Goal: Task Accomplishment & Management: Manage account settings

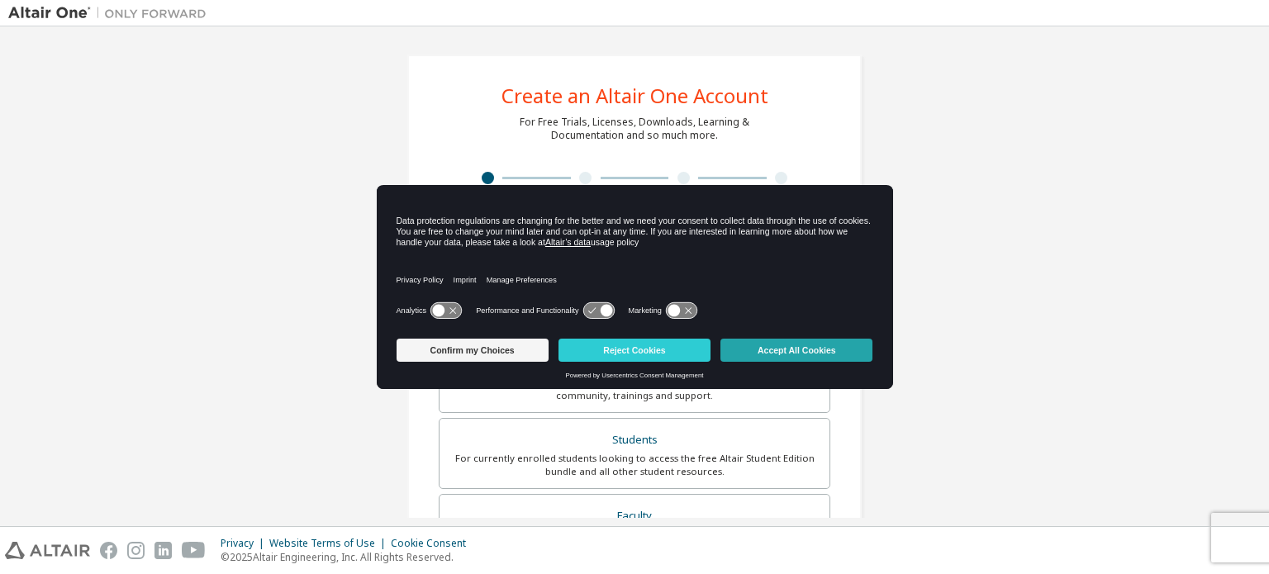
click at [800, 350] on button "Accept All Cookies" at bounding box center [796, 350] width 152 height 23
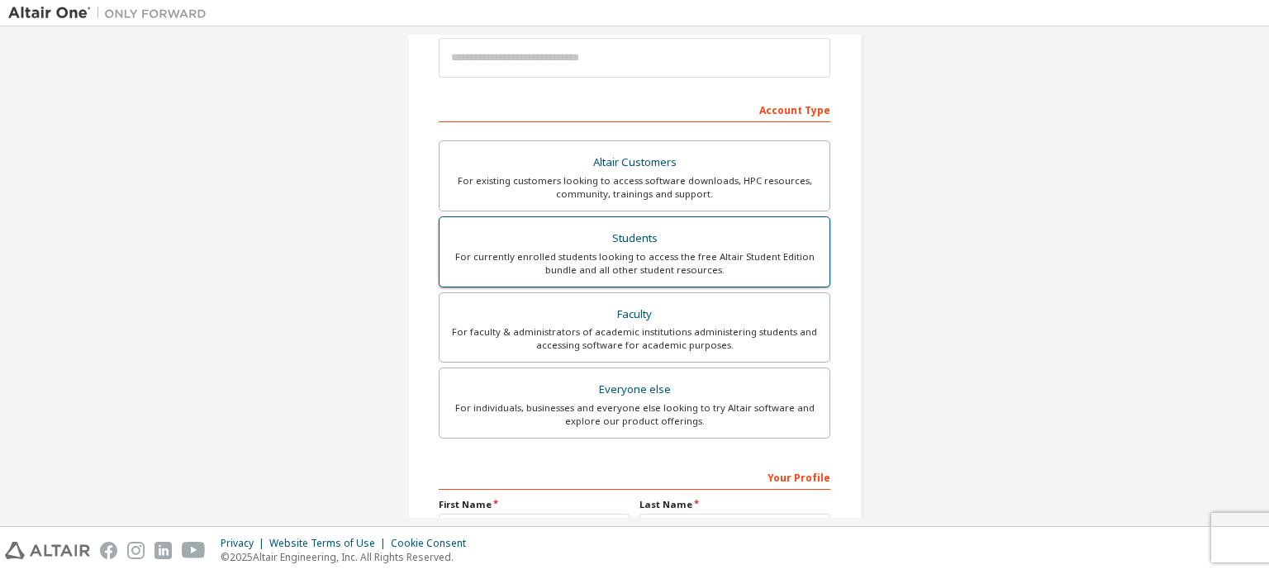
scroll to position [222, 0]
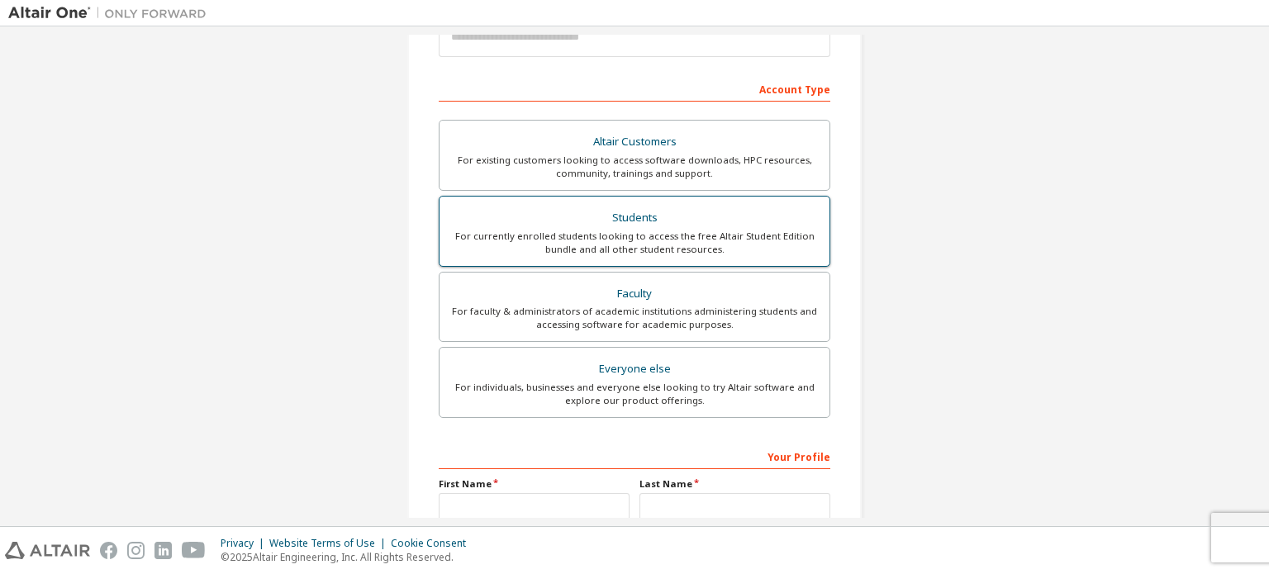
click at [765, 240] on div "For currently enrolled students looking to access the free Altair Student Editi…" at bounding box center [634, 243] width 370 height 26
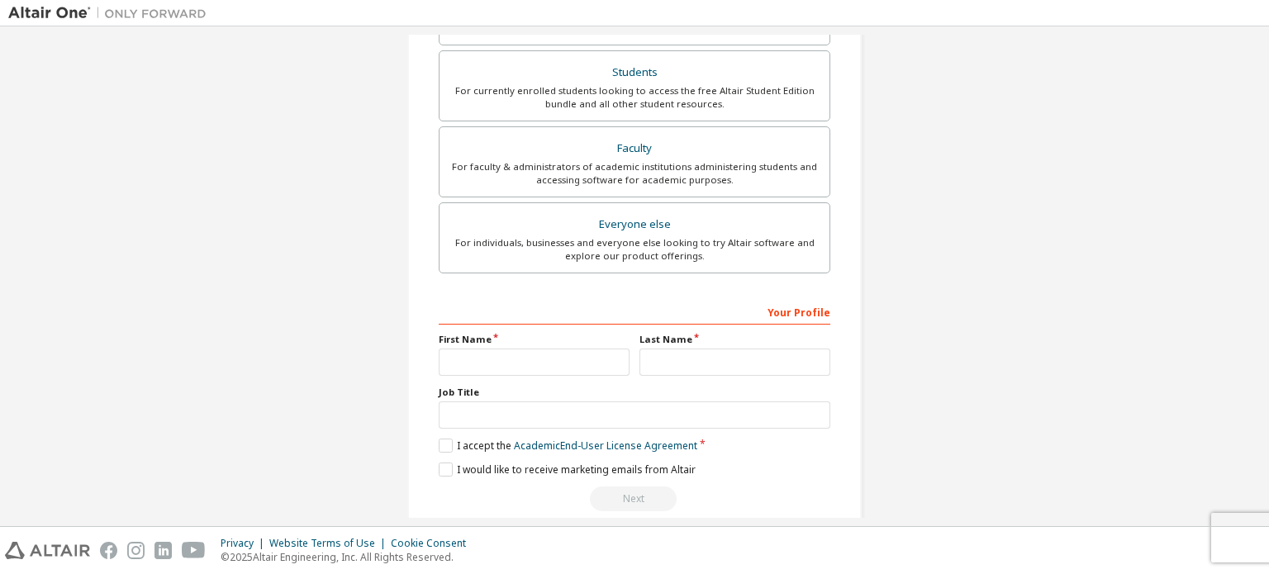
scroll to position [430, 0]
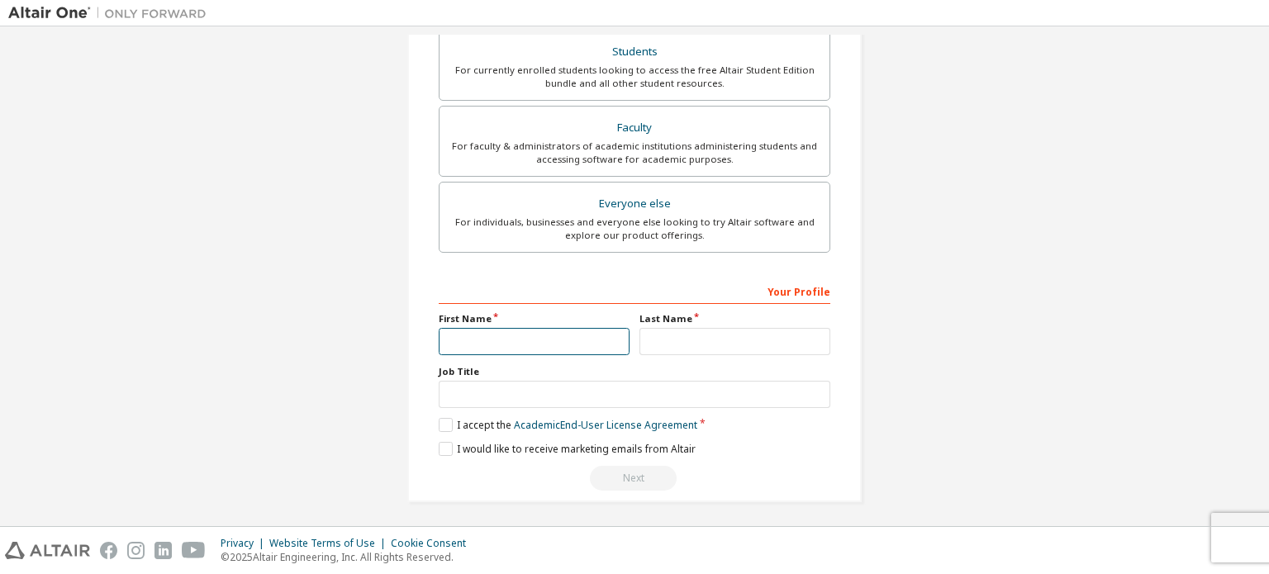
click at [509, 346] on input "text" at bounding box center [534, 341] width 191 height 27
type input "********"
type input "**********"
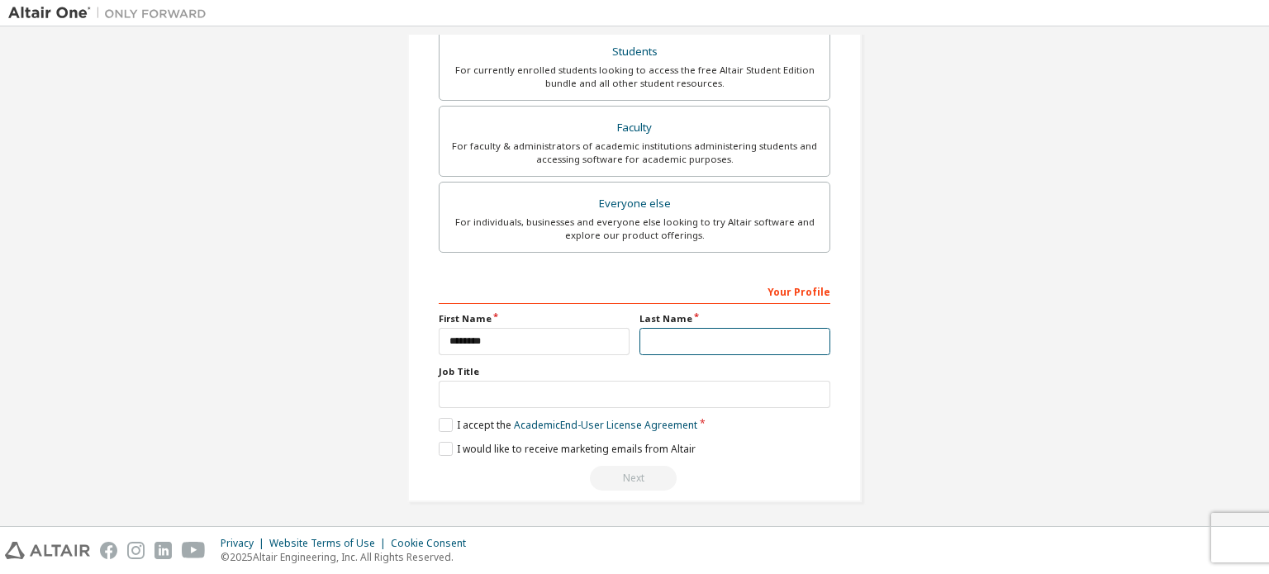
type input "********"
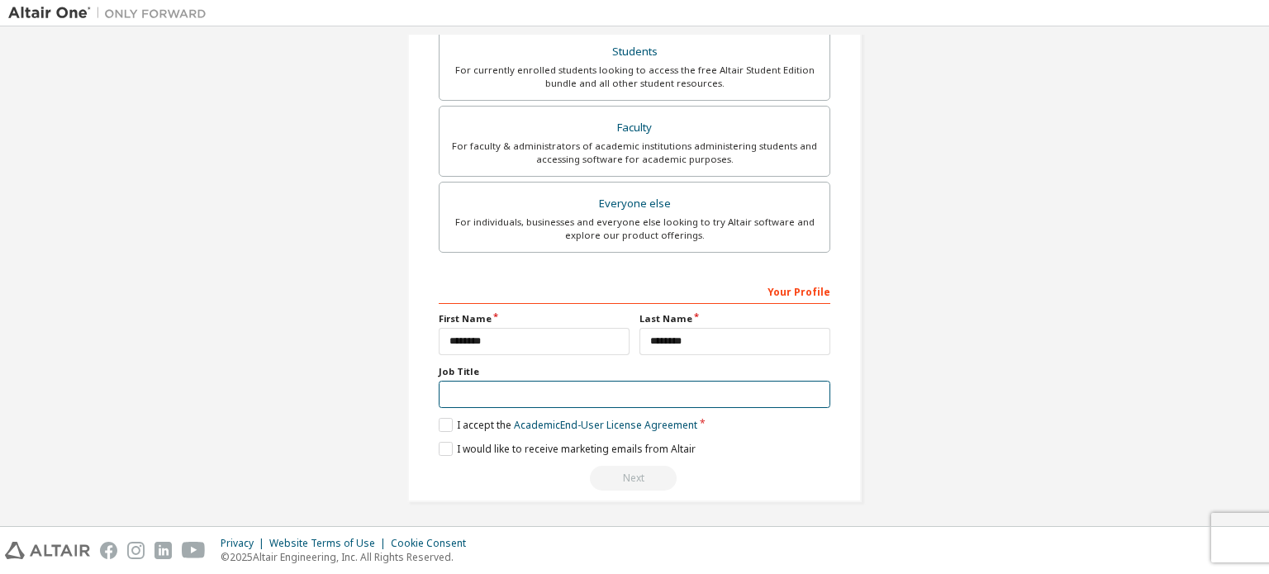
click at [522, 392] on input "text" at bounding box center [634, 394] width 391 height 27
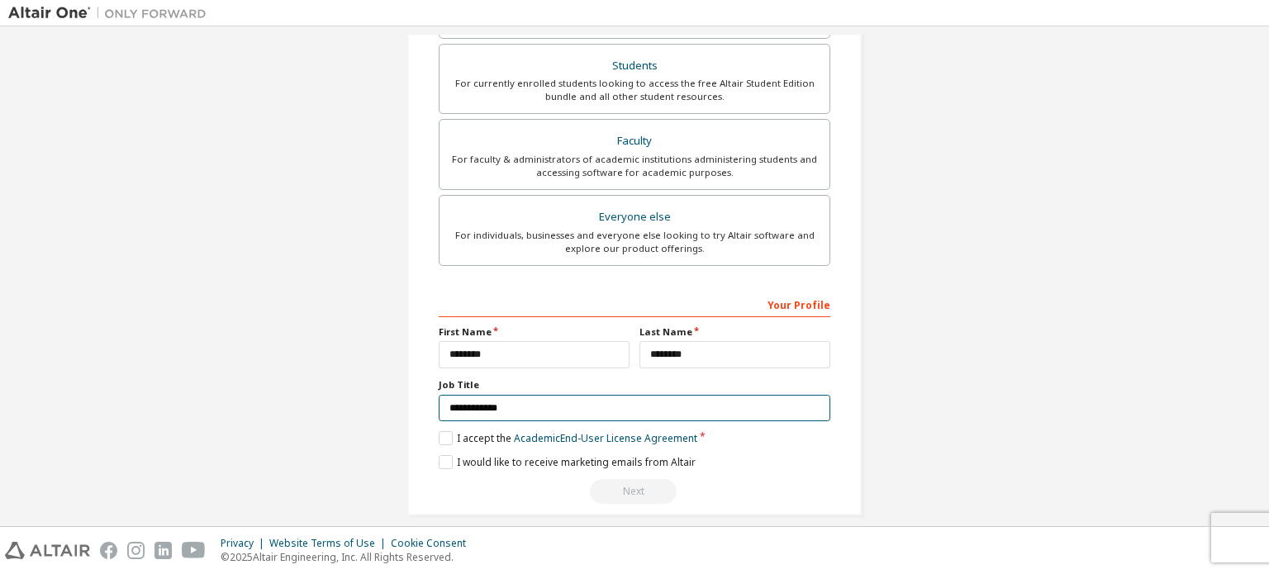
scroll to position [444, 0]
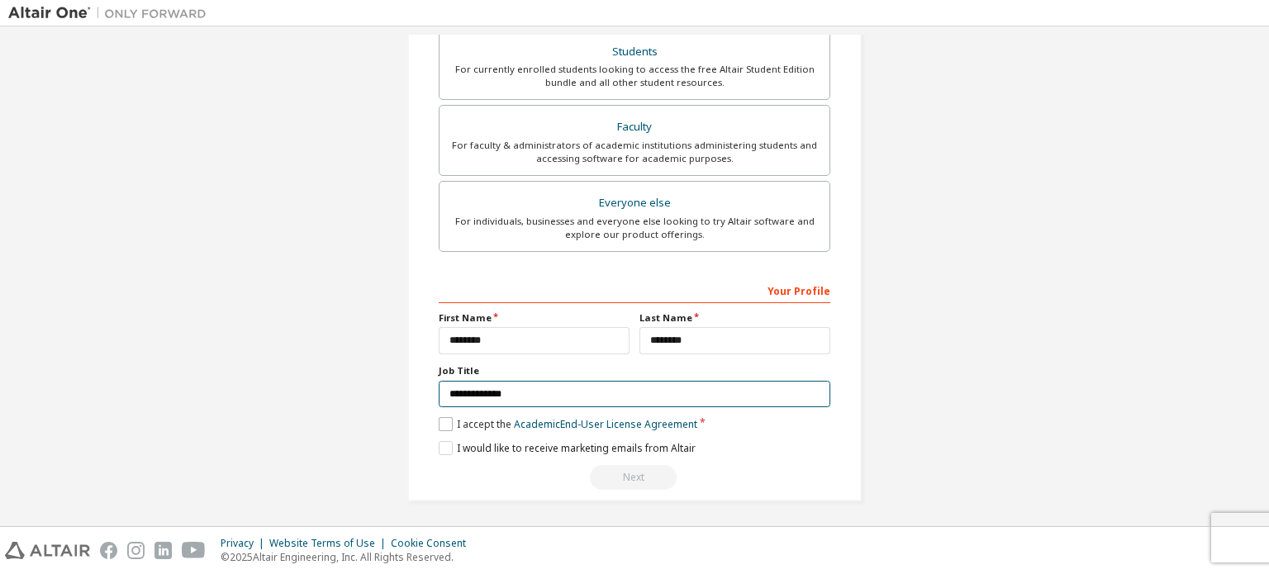
type input "**********"
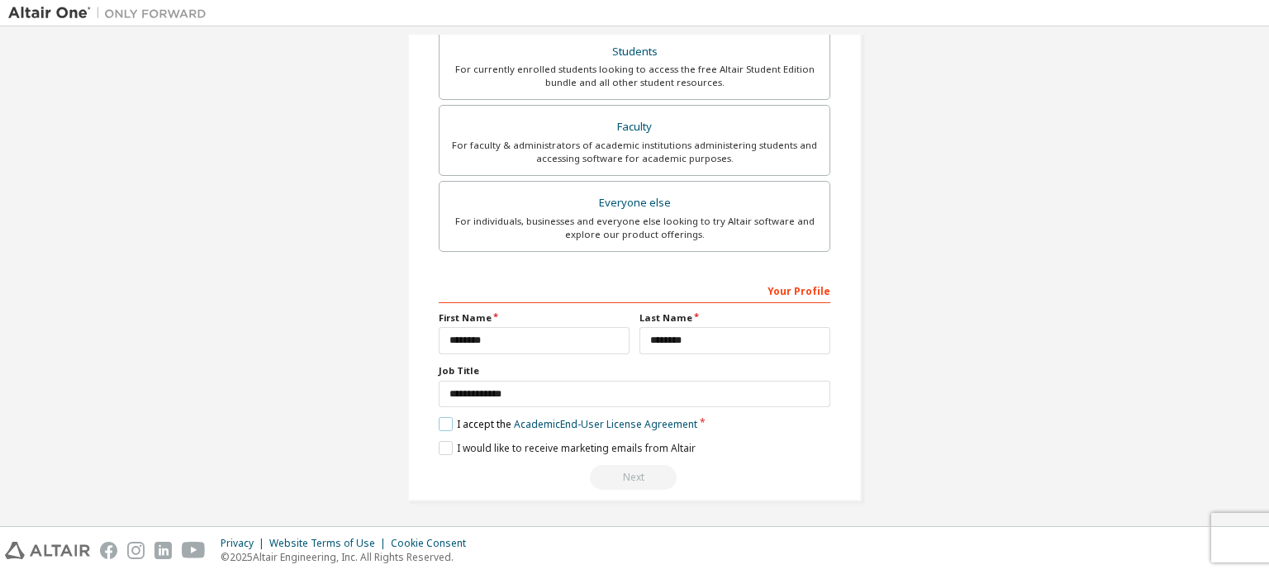
click at [448, 425] on label "I accept the Academic End-User License Agreement" at bounding box center [568, 424] width 259 height 14
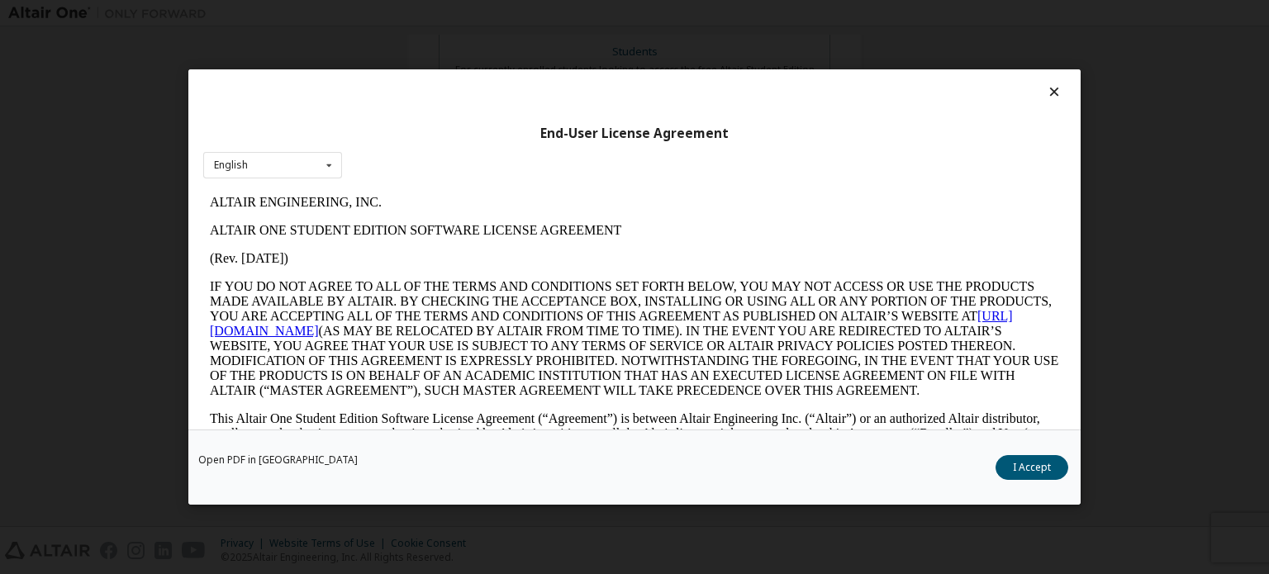
scroll to position [0, 0]
click at [1044, 467] on button "I Accept" at bounding box center [1031, 467] width 73 height 25
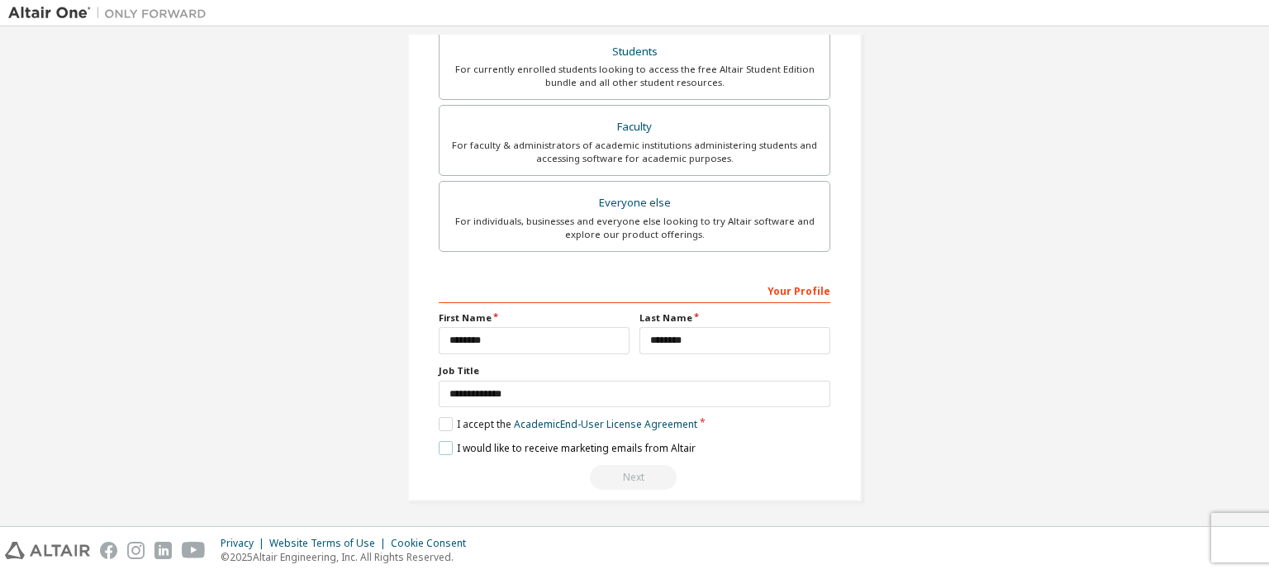
click at [446, 441] on label "I would like to receive marketing emails from Altair" at bounding box center [567, 448] width 257 height 14
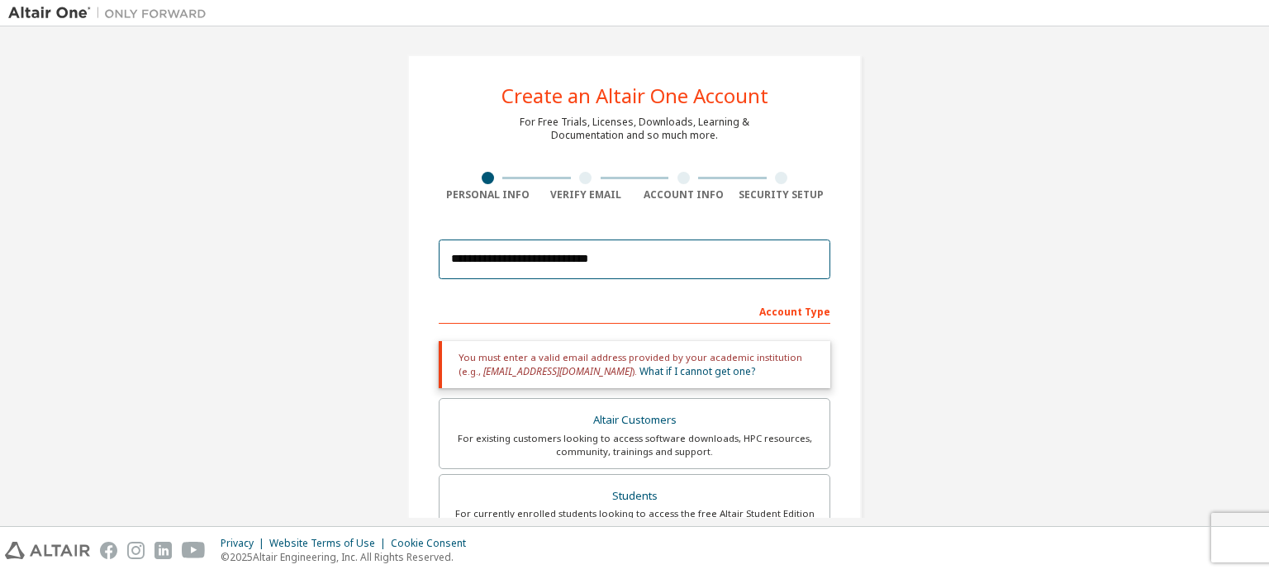
click at [666, 268] on input "**********" at bounding box center [634, 260] width 391 height 40
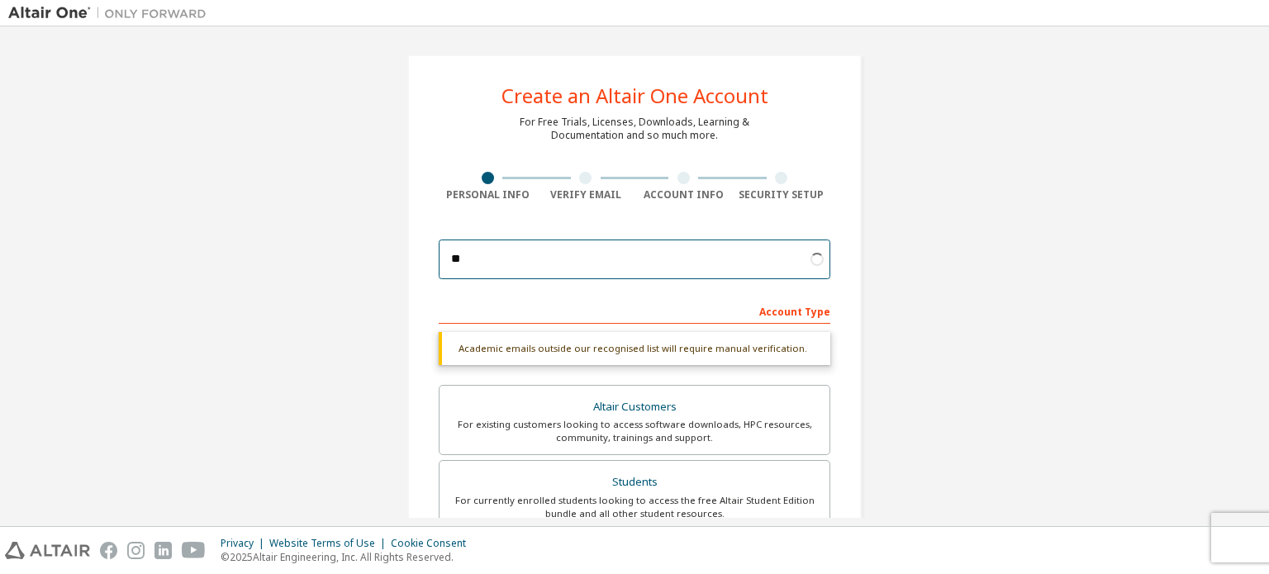
type input "*"
type input "**********"
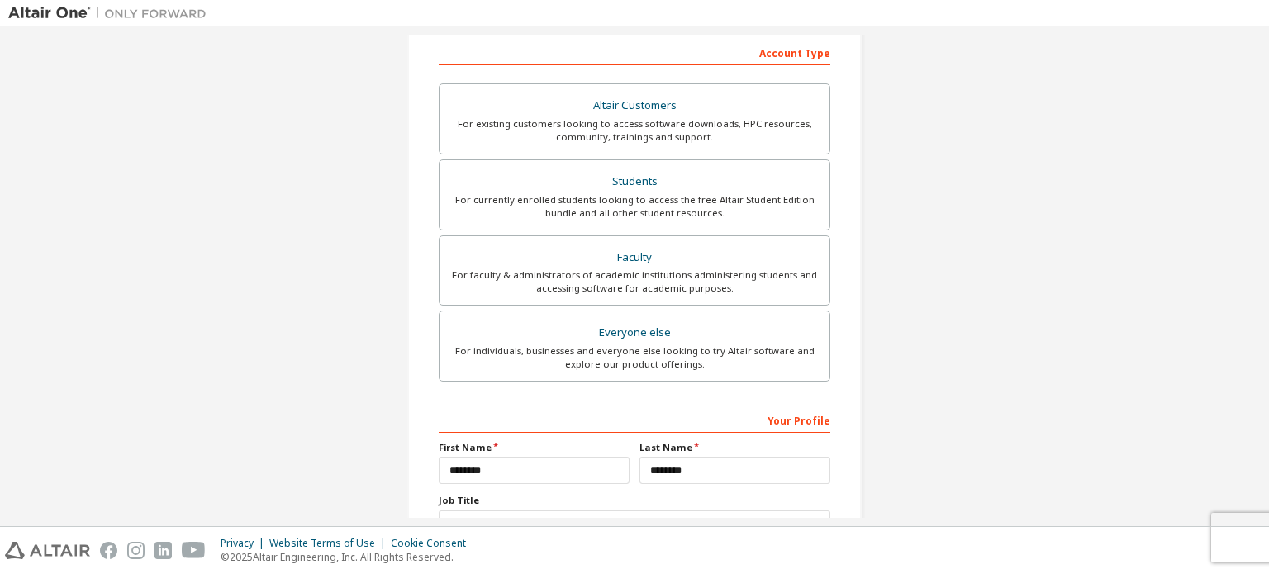
scroll to position [387, 0]
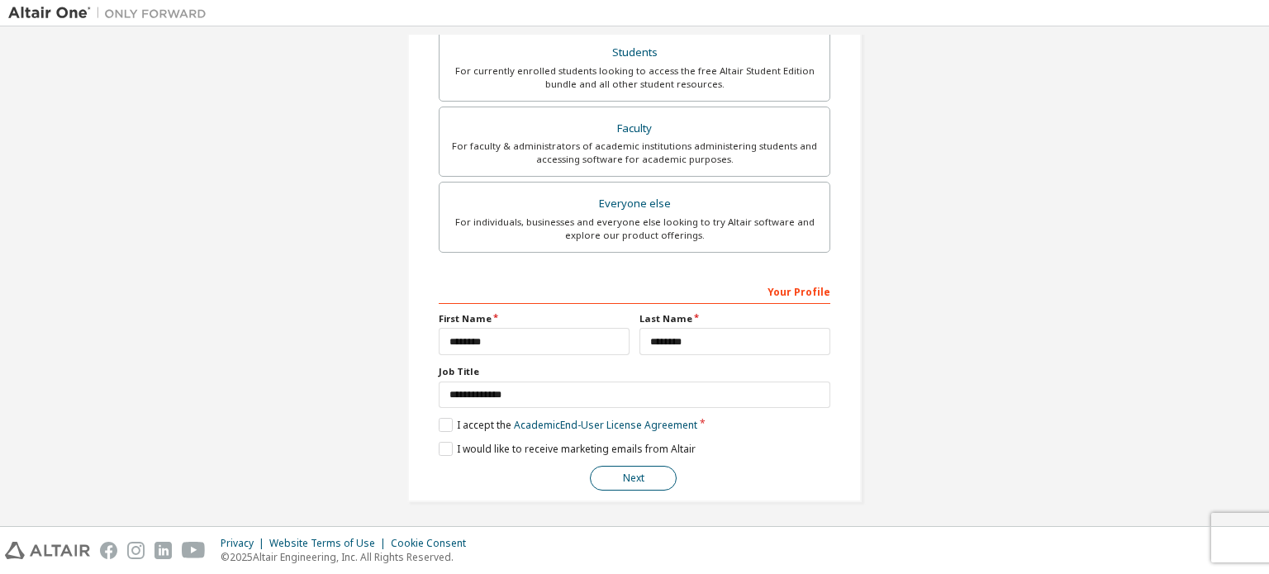
click at [632, 480] on button "Next" at bounding box center [633, 478] width 87 height 25
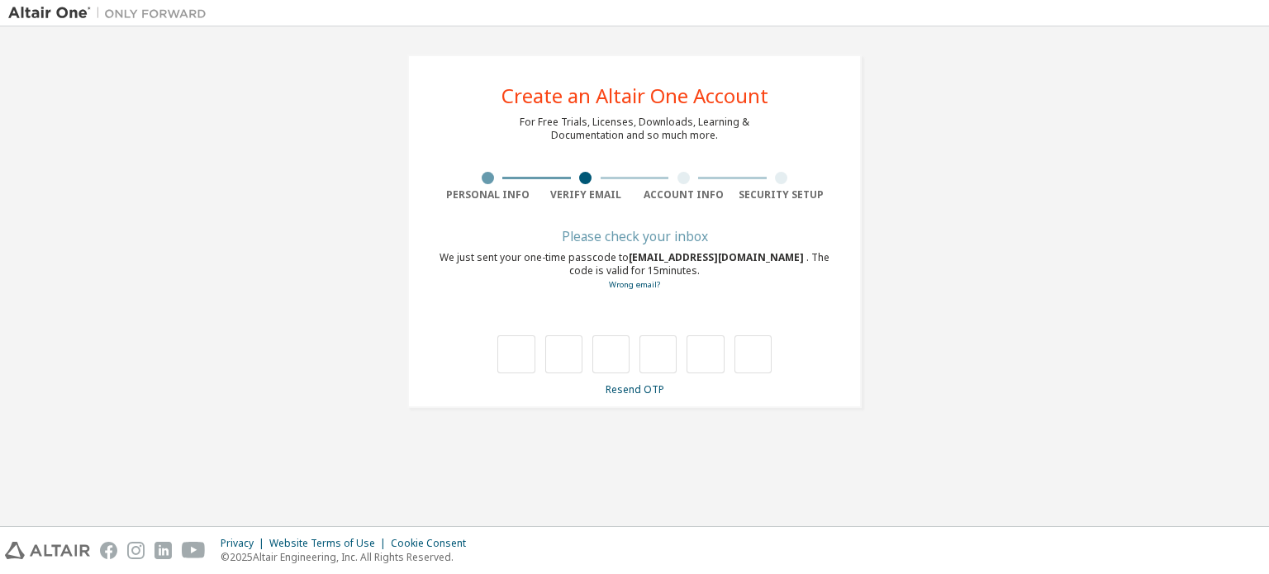
scroll to position [0, 0]
type input "*"
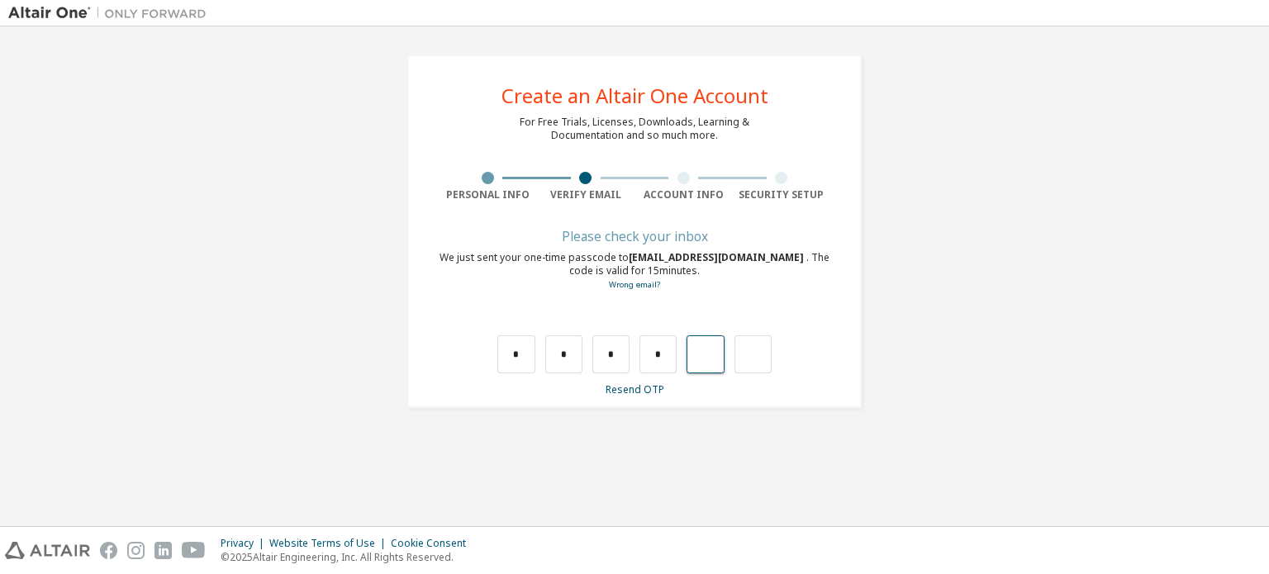
type input "*"
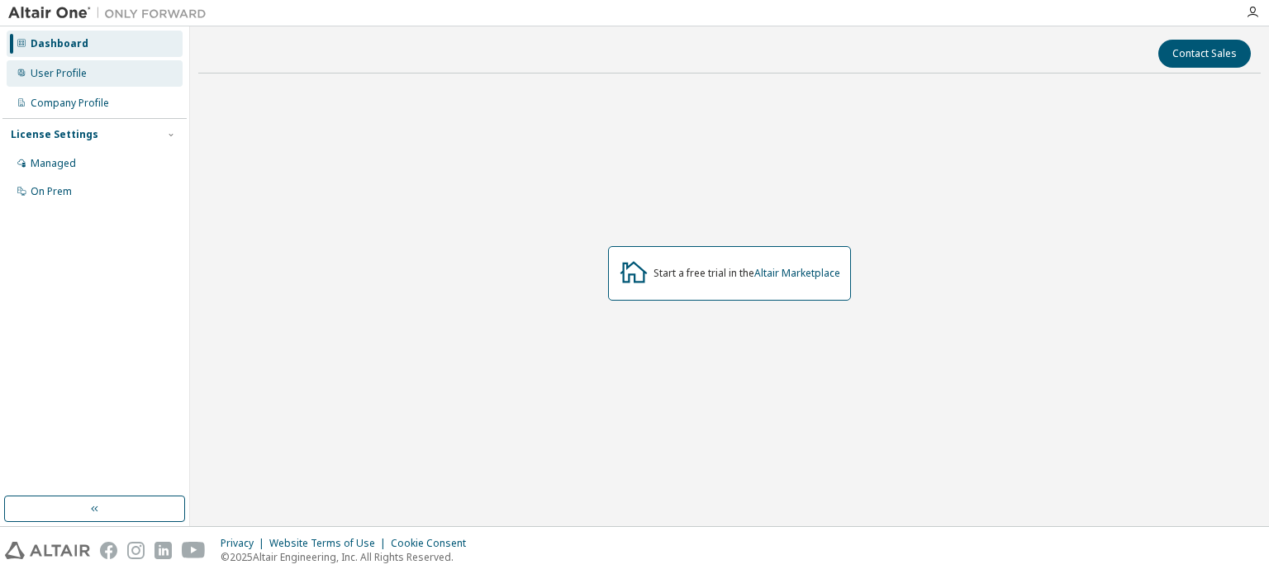
click at [59, 67] on div "User Profile" at bounding box center [59, 73] width 56 height 13
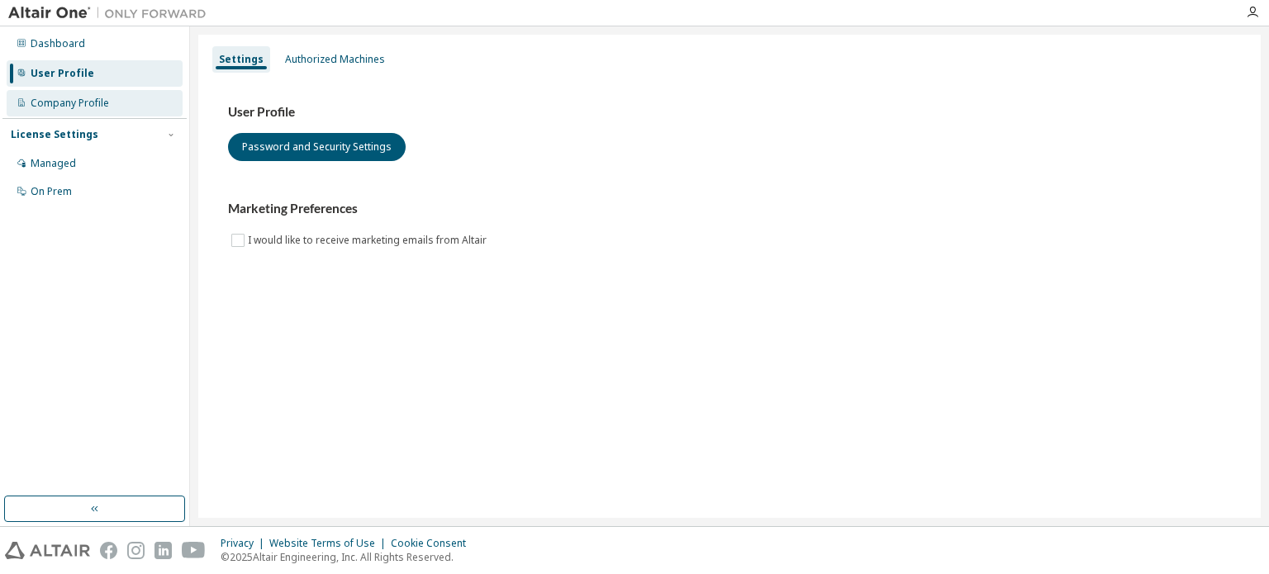
click at [65, 101] on div "Company Profile" at bounding box center [70, 103] width 78 height 13
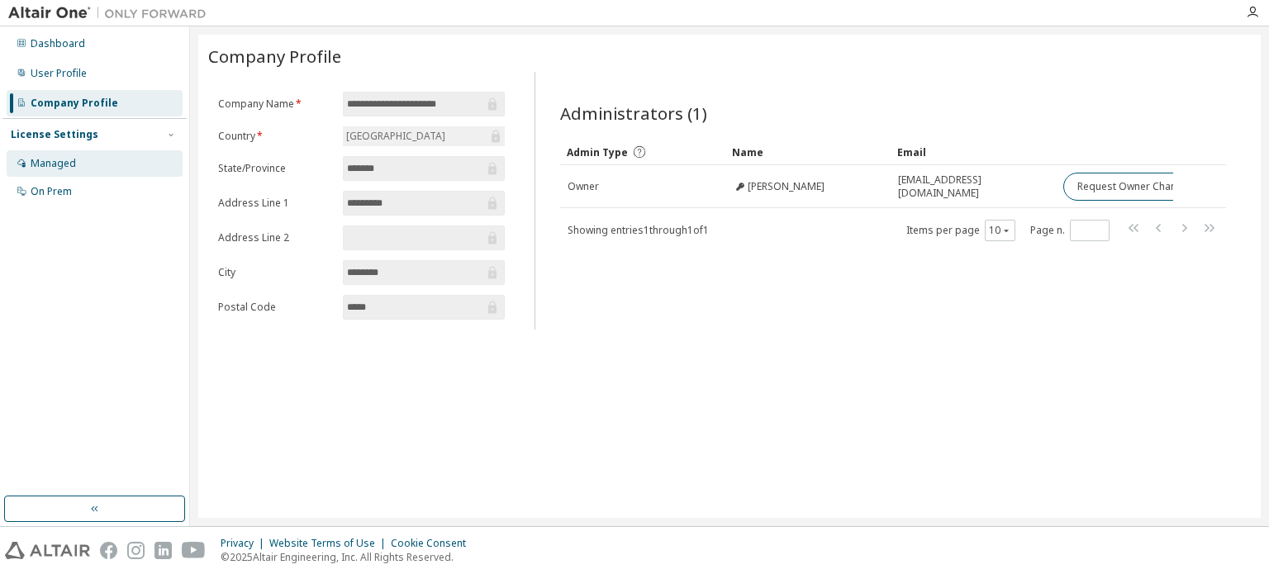
click at [61, 164] on div "Managed" at bounding box center [53, 163] width 45 height 13
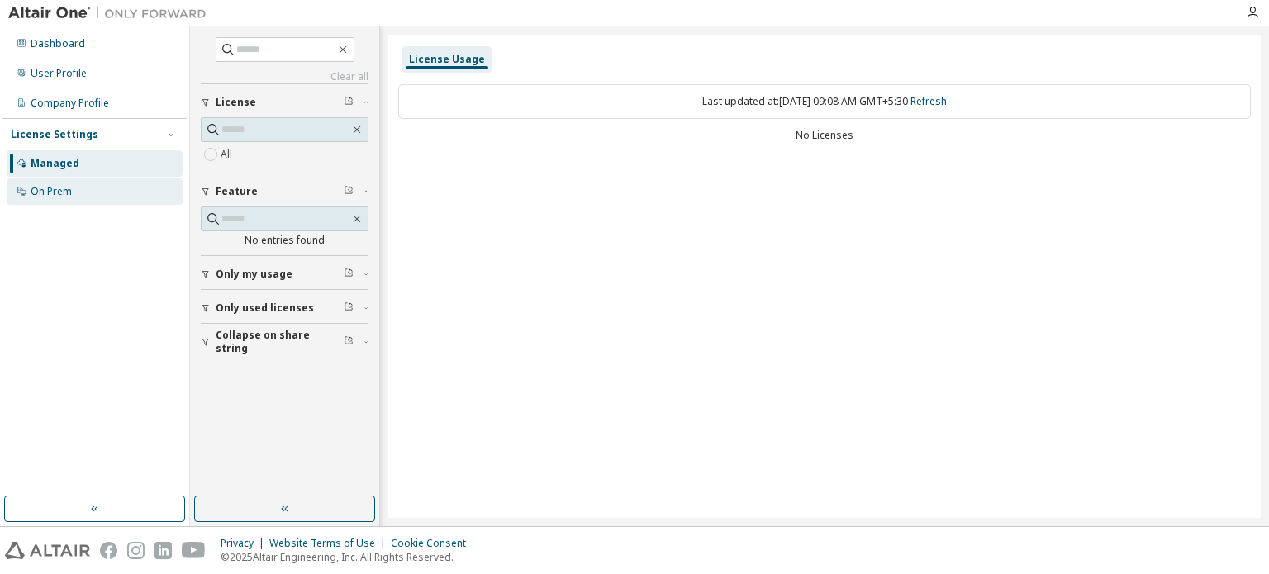
click at [50, 193] on div "On Prem" at bounding box center [51, 191] width 41 height 13
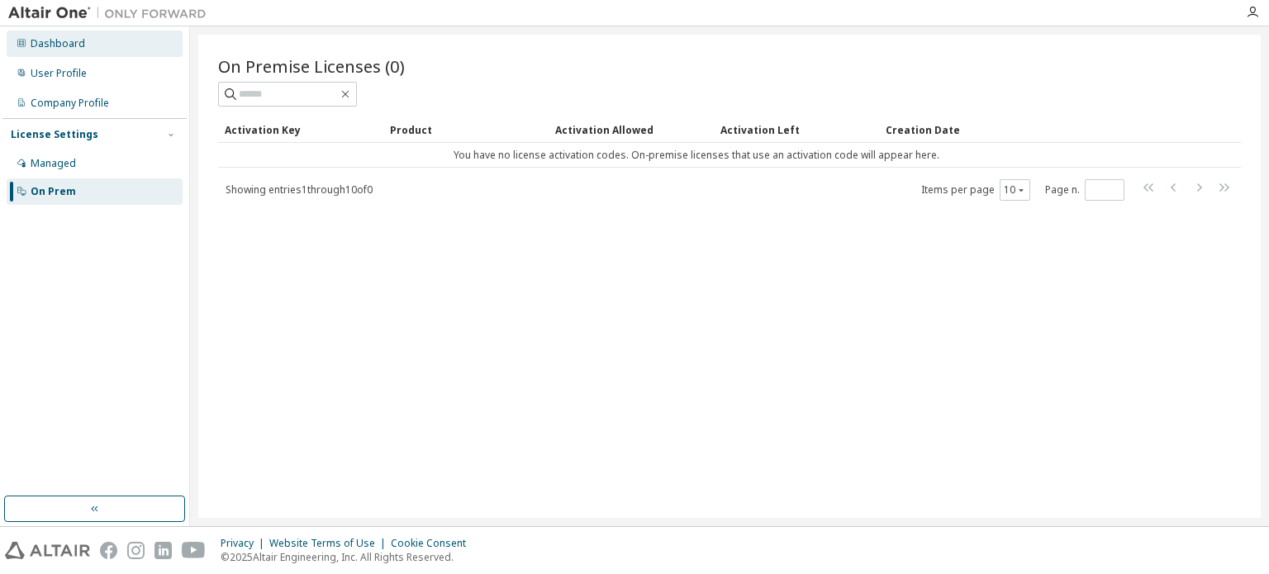
click at [61, 48] on div "Dashboard" at bounding box center [58, 43] width 55 height 13
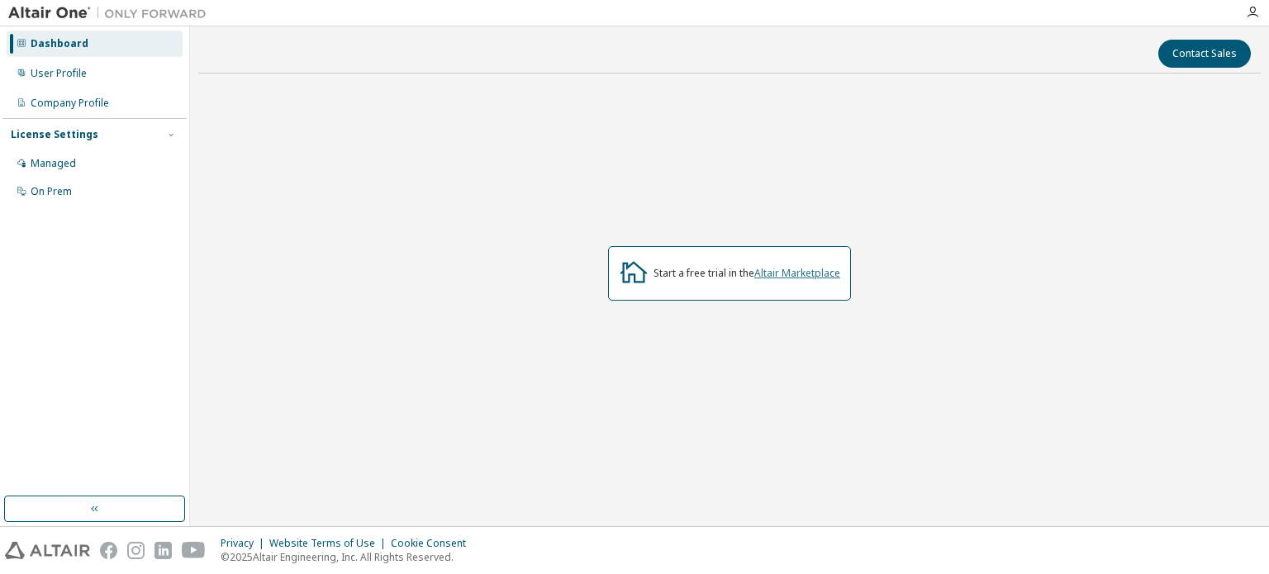
click at [781, 275] on link "Altair Marketplace" at bounding box center [797, 273] width 86 height 14
click at [75, 78] on div "User Profile" at bounding box center [59, 73] width 56 height 13
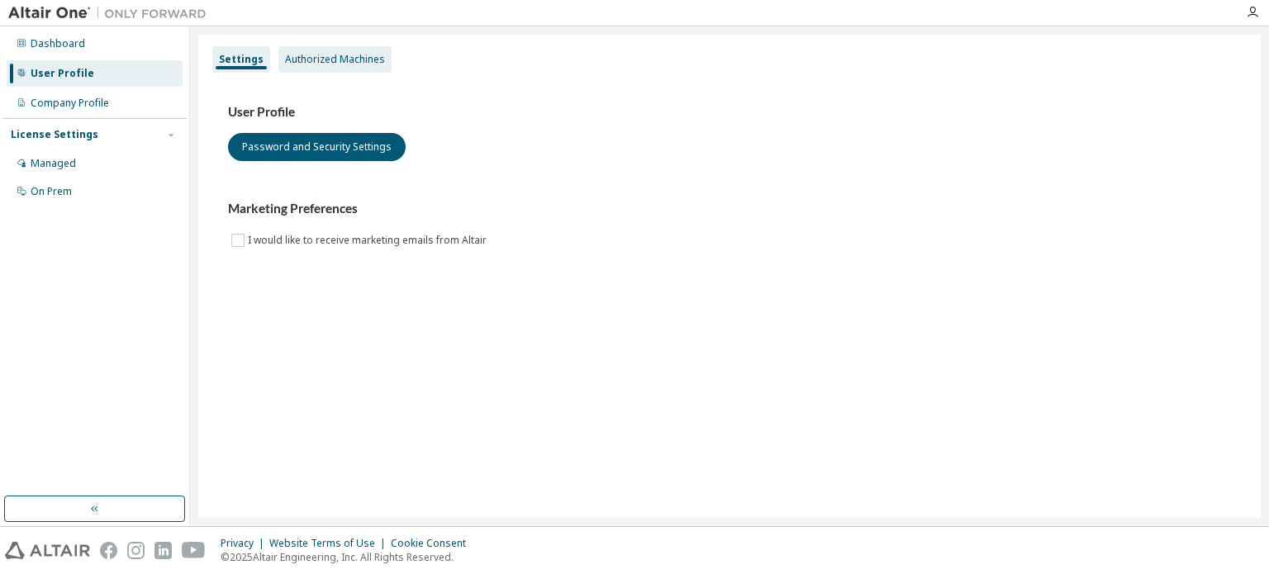
click at [328, 56] on div "Authorized Machines" at bounding box center [335, 59] width 100 height 13
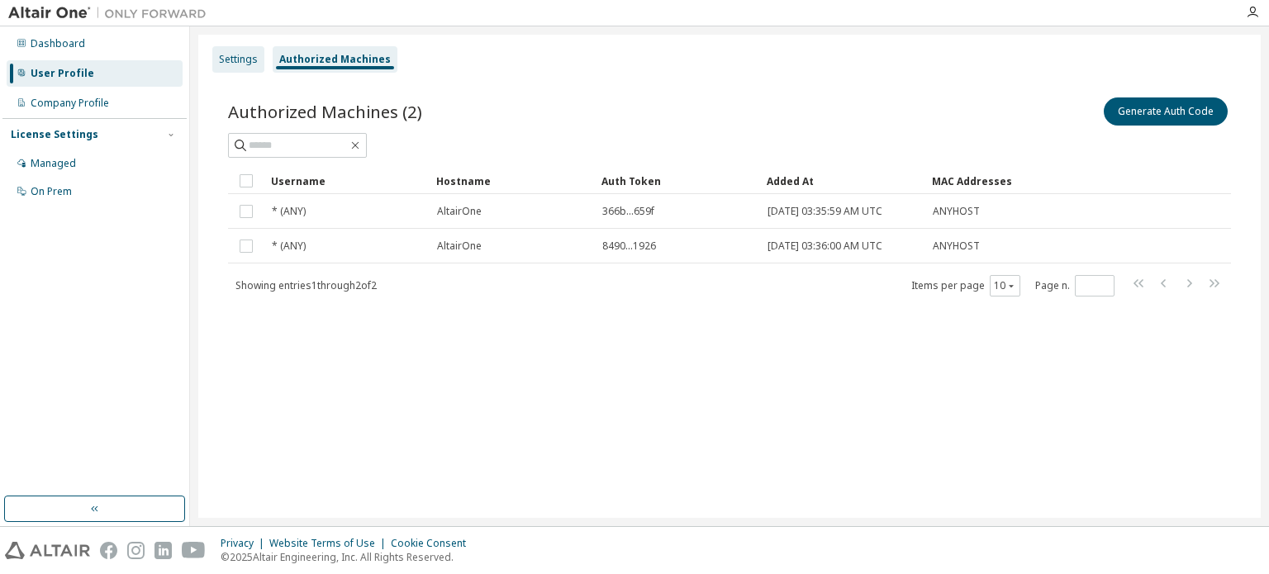
click at [241, 59] on div "Settings" at bounding box center [238, 59] width 39 height 13
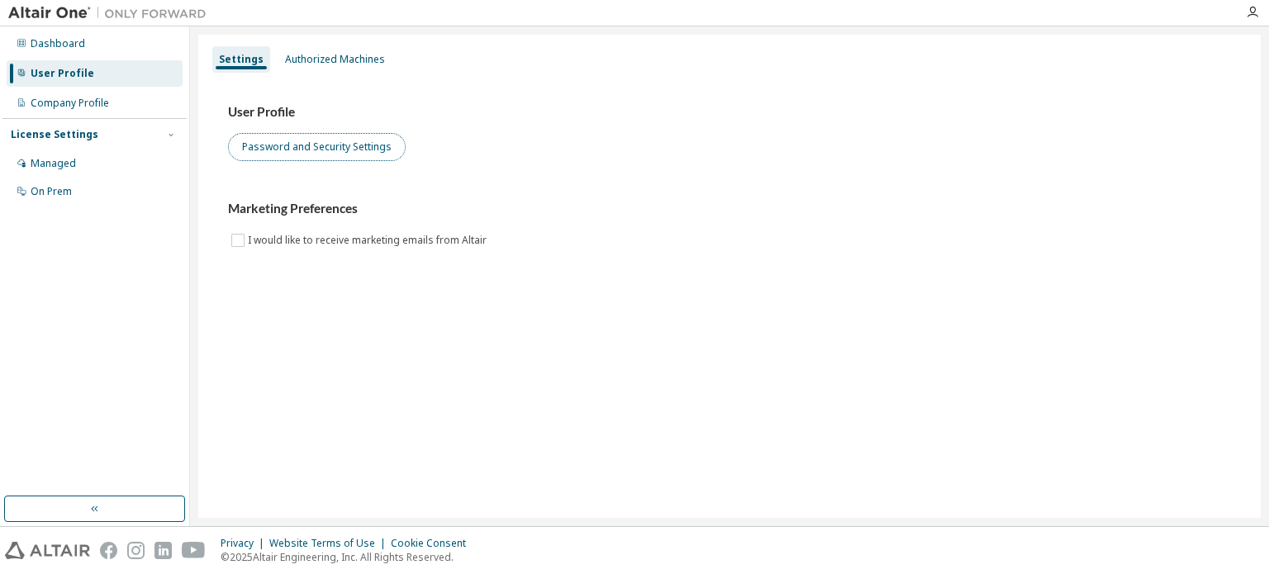
click at [281, 151] on button "Password and Security Settings" at bounding box center [317, 147] width 178 height 28
click at [339, 148] on button "Password and Security Settings" at bounding box center [317, 147] width 178 height 28
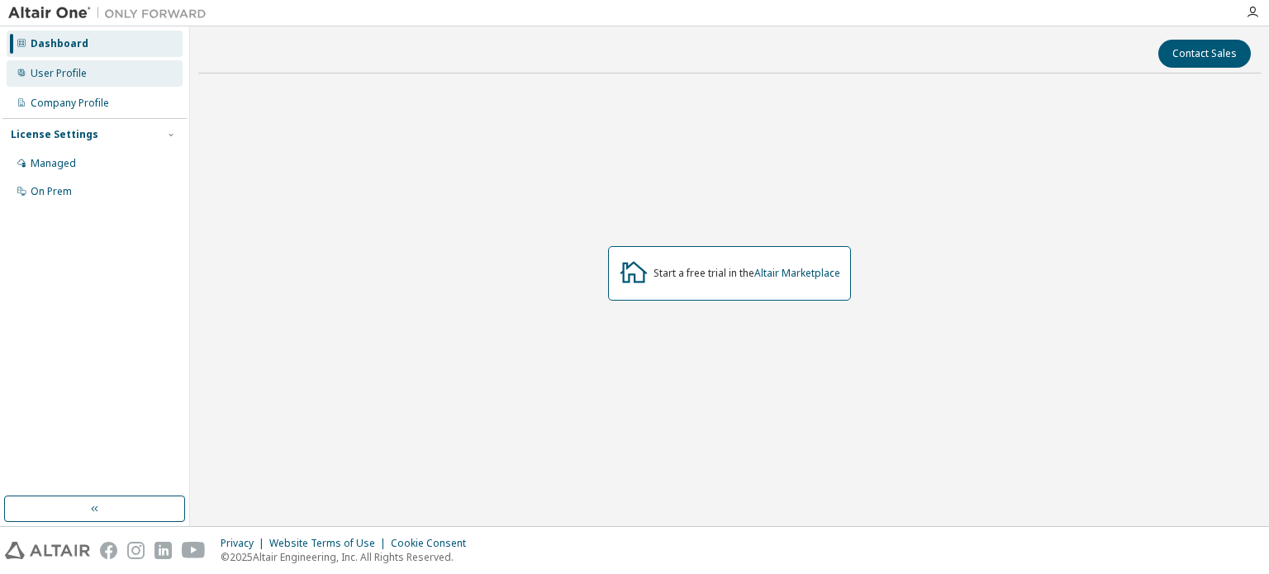
click at [54, 74] on div "User Profile" at bounding box center [59, 73] width 56 height 13
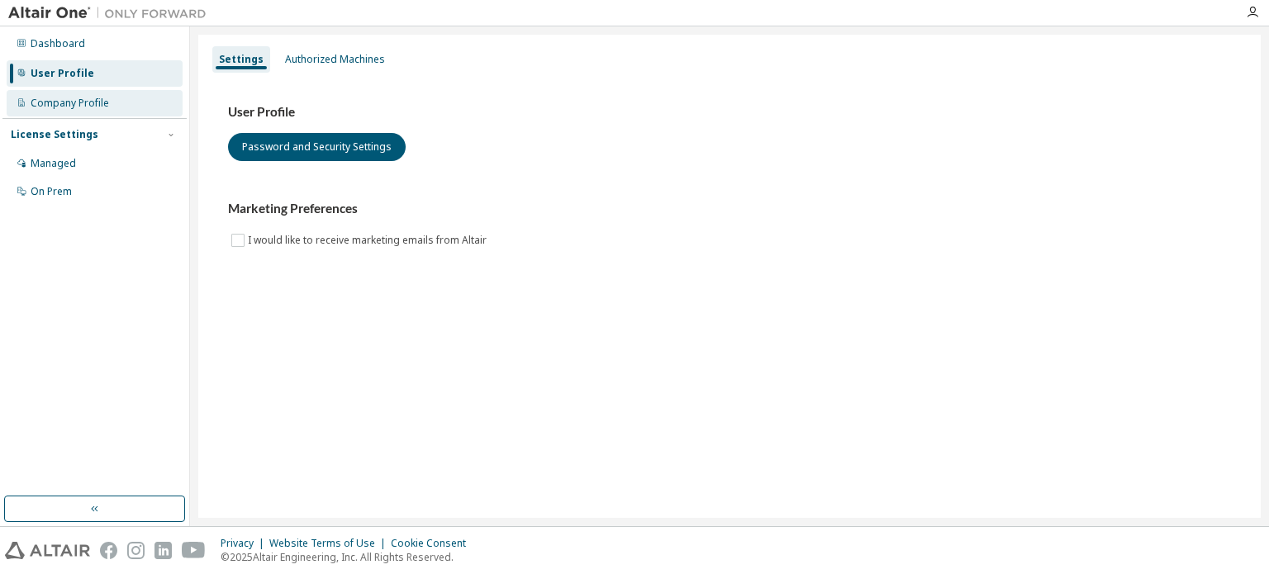
click at [17, 98] on icon at bounding box center [22, 102] width 10 height 10
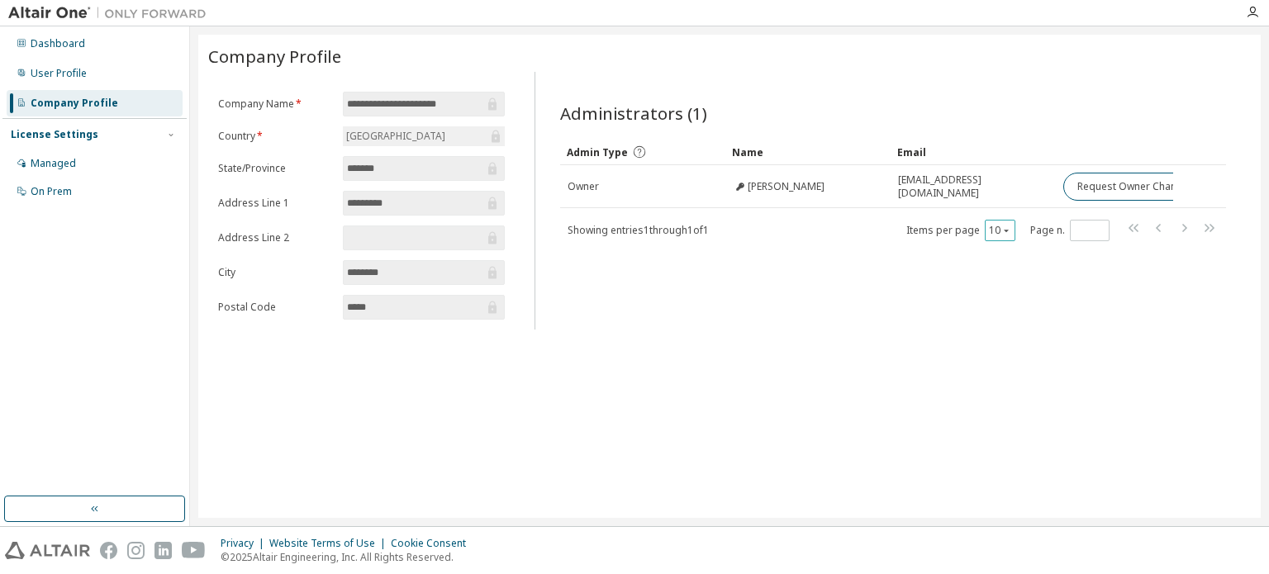
click at [1005, 233] on button "10" at bounding box center [1000, 230] width 22 height 13
click at [863, 272] on div "Administrators (1) Clear Load Save Save As Field Operator Value Select filter S…" at bounding box center [892, 206] width 705 height 248
click at [82, 73] on div "User Profile" at bounding box center [59, 73] width 56 height 13
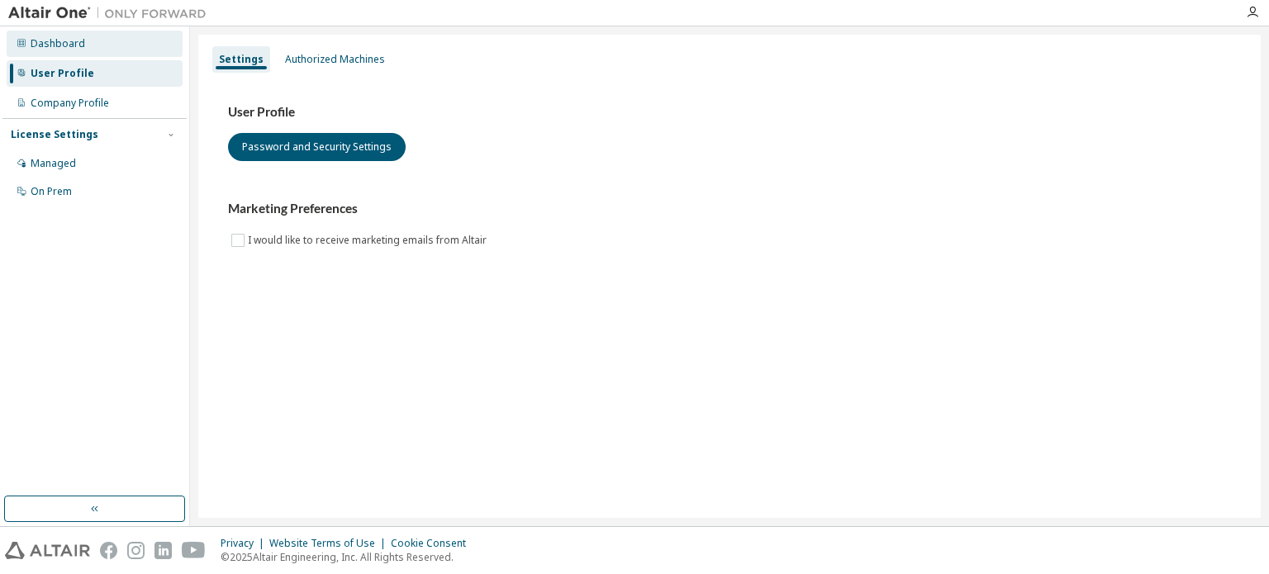
click at [89, 45] on div "Dashboard" at bounding box center [95, 44] width 176 height 26
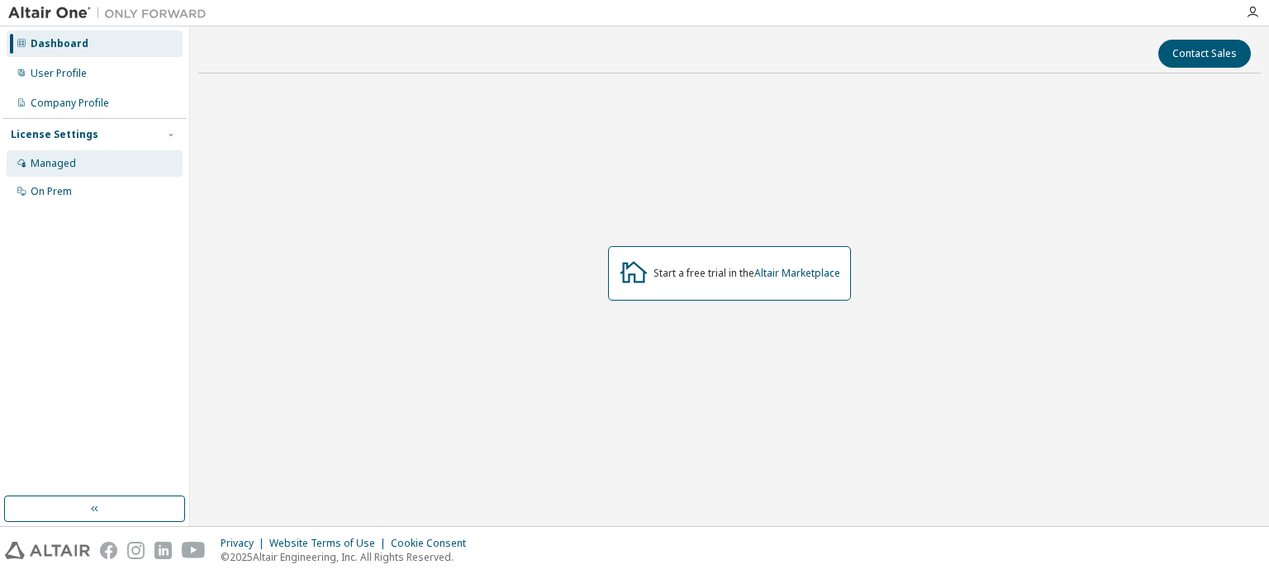
click at [75, 171] on div "Managed" at bounding box center [95, 163] width 176 height 26
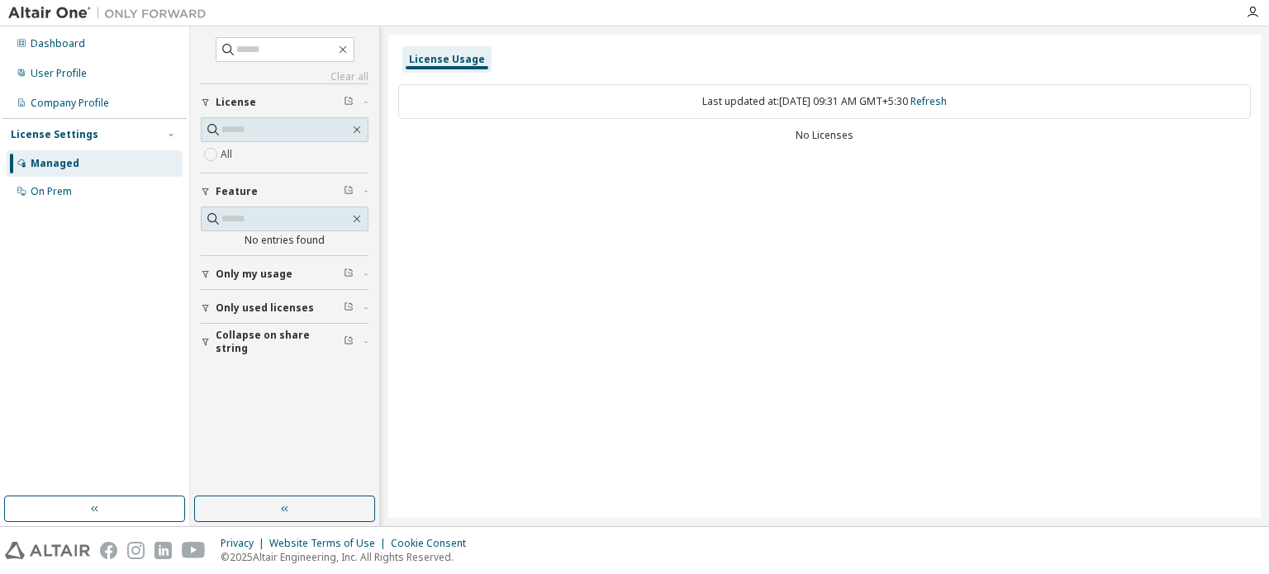
click at [331, 305] on div "Only used licenses" at bounding box center [290, 307] width 148 height 13
click at [230, 279] on button "Only my usage" at bounding box center [285, 274] width 168 height 36
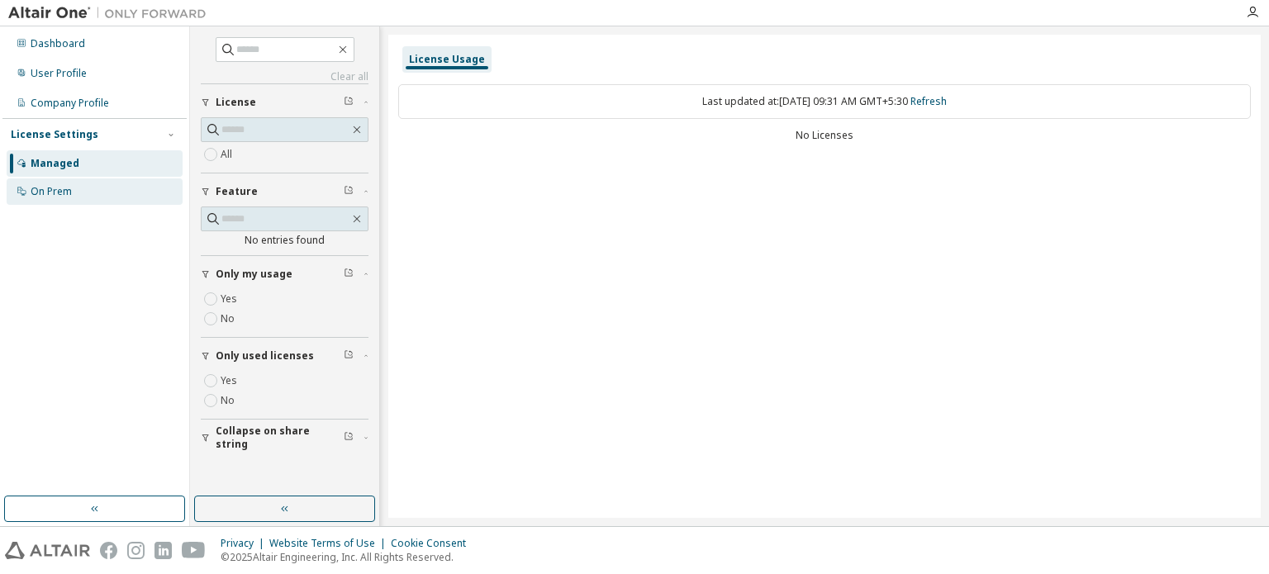
click at [59, 186] on div "On Prem" at bounding box center [51, 191] width 41 height 13
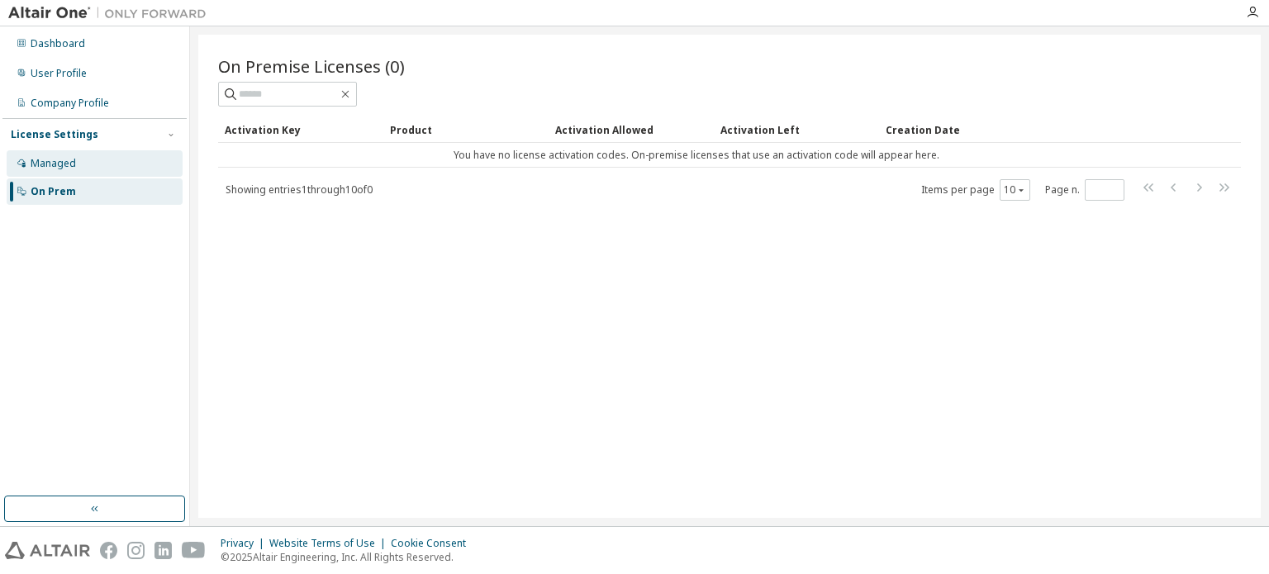
click at [50, 164] on div "Managed" at bounding box center [53, 163] width 45 height 13
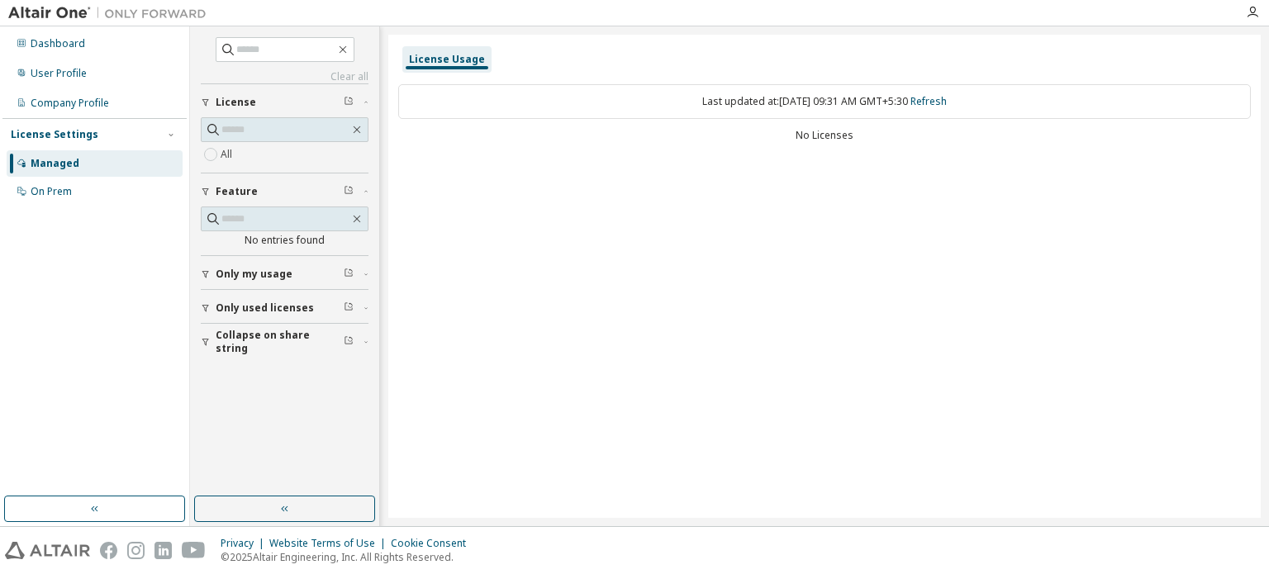
click at [263, 268] on span "Only my usage" at bounding box center [254, 274] width 77 height 13
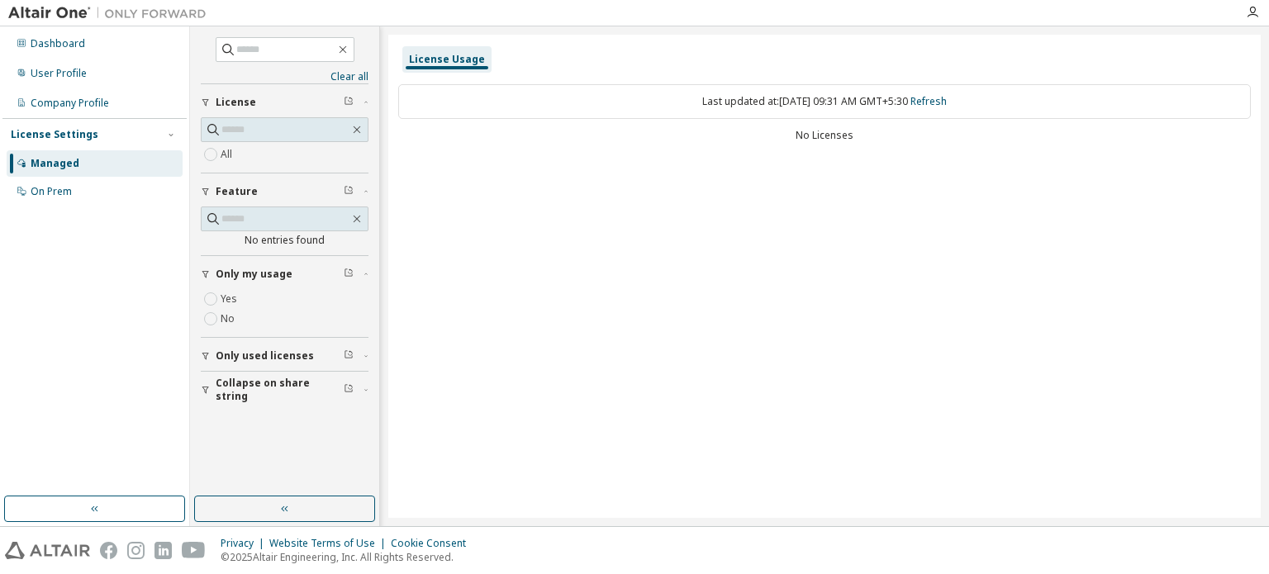
click at [246, 357] on span "Only used licenses" at bounding box center [265, 355] width 98 height 13
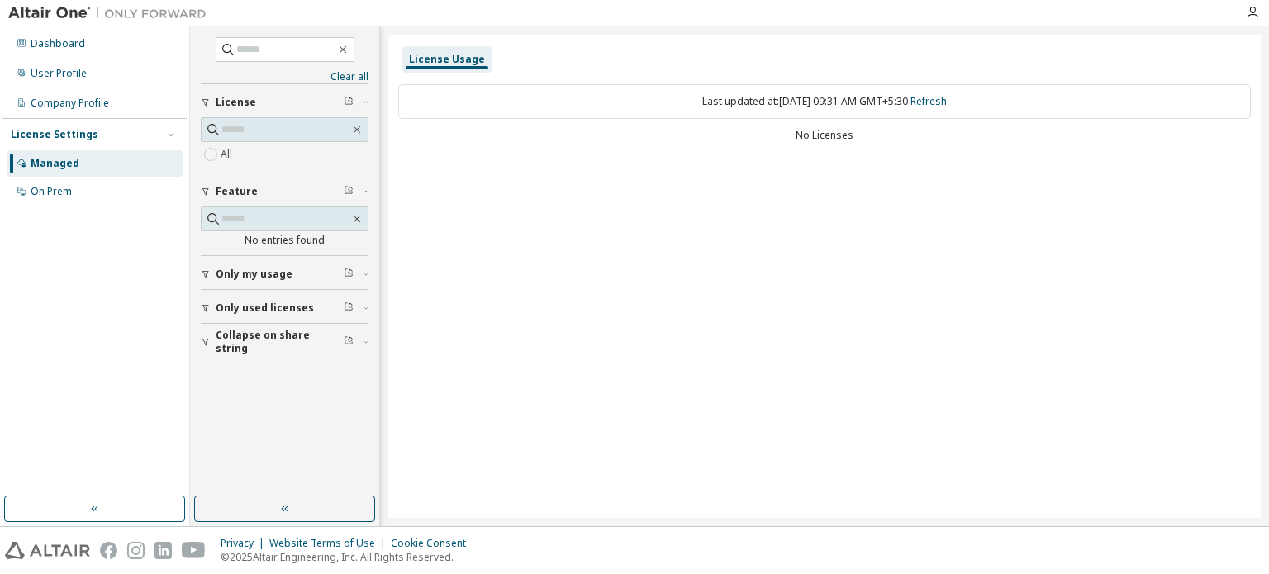
click at [231, 270] on span "Only my usage" at bounding box center [254, 274] width 77 height 13
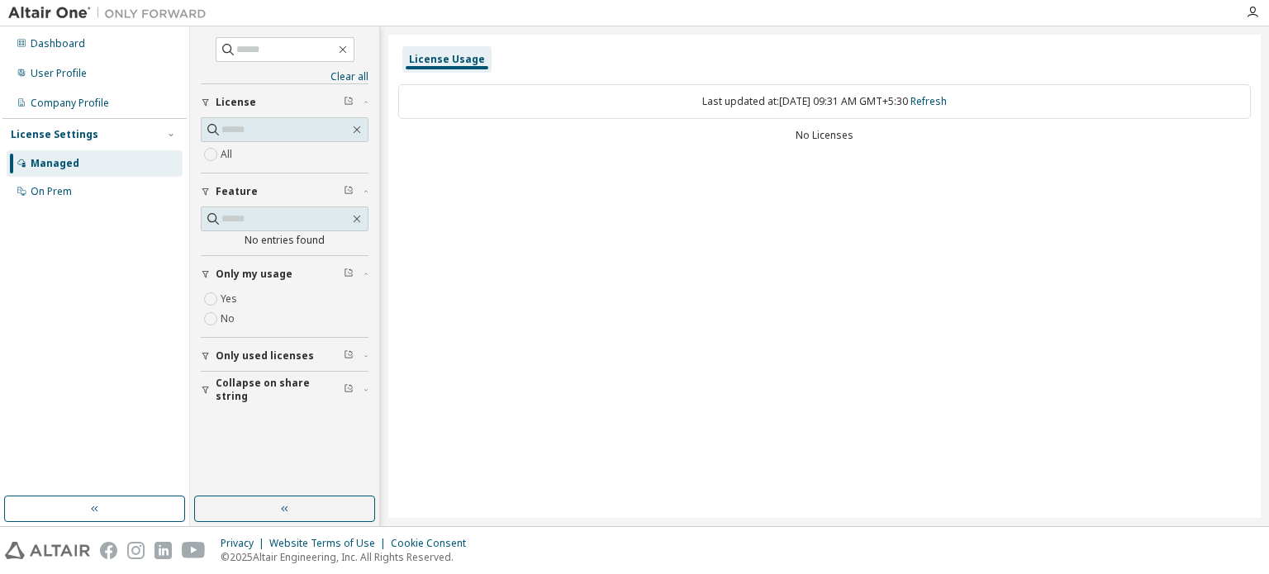
click at [546, 99] on div "Last updated at: [DATE] 09:31 AM GMT+5:30 Refresh" at bounding box center [824, 101] width 852 height 35
click at [248, 391] on span "Collapse on share string" at bounding box center [280, 390] width 128 height 26
click at [254, 132] on input "text" at bounding box center [285, 129] width 128 height 17
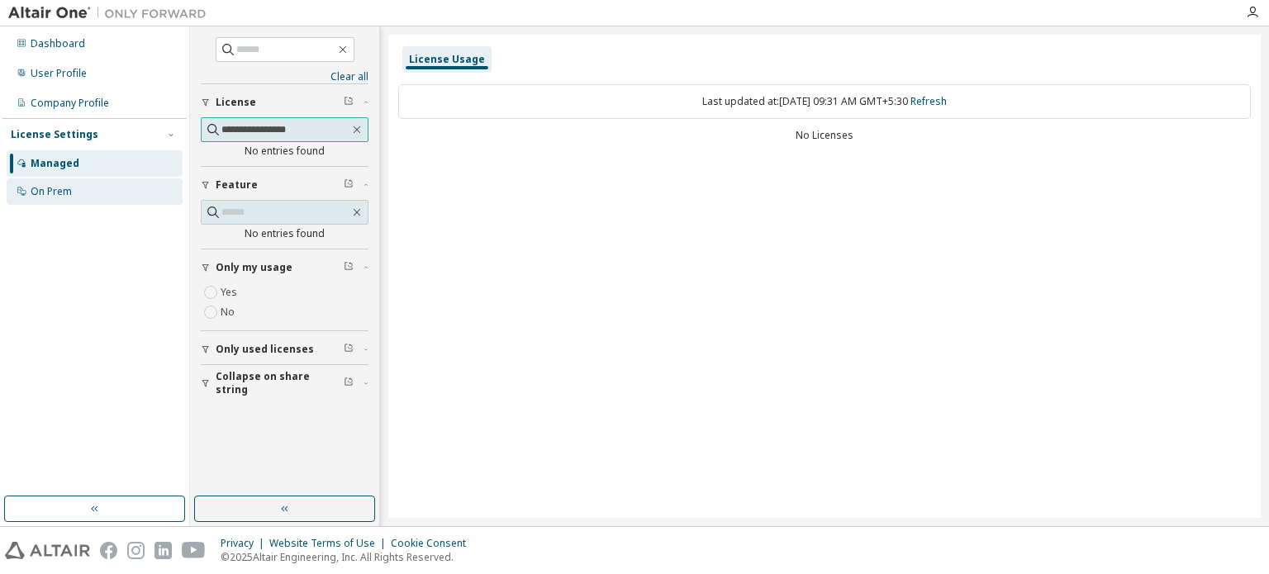
type input "**********"
click at [50, 194] on div "On Prem" at bounding box center [51, 191] width 41 height 13
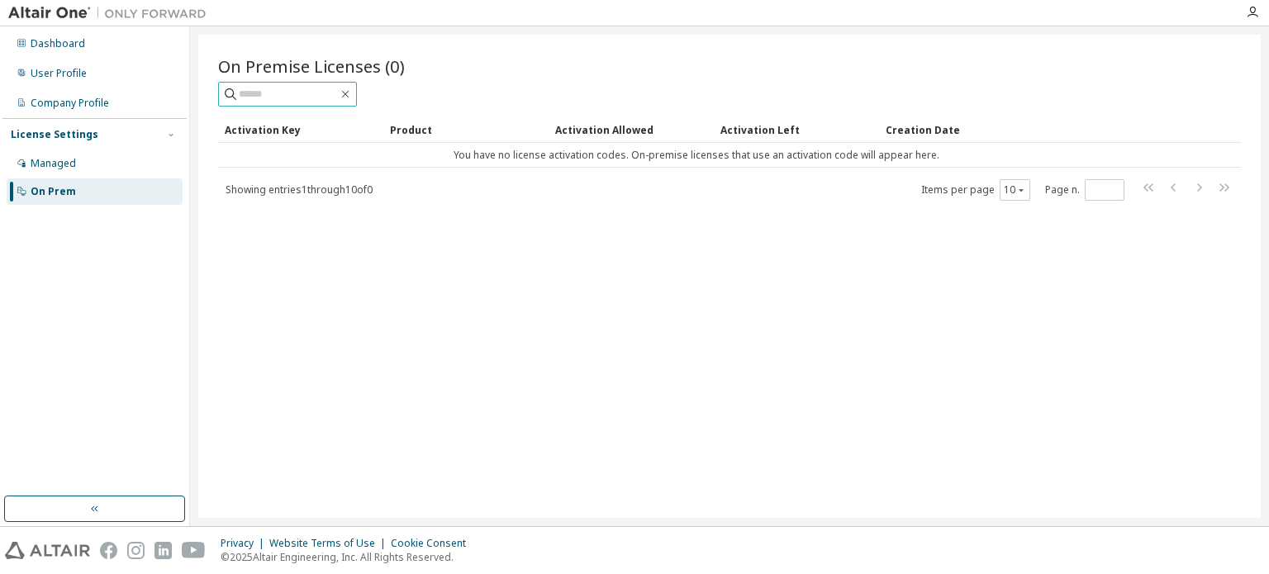
click at [334, 98] on input "text" at bounding box center [288, 94] width 99 height 17
click at [55, 159] on div "Managed" at bounding box center [53, 163] width 45 height 13
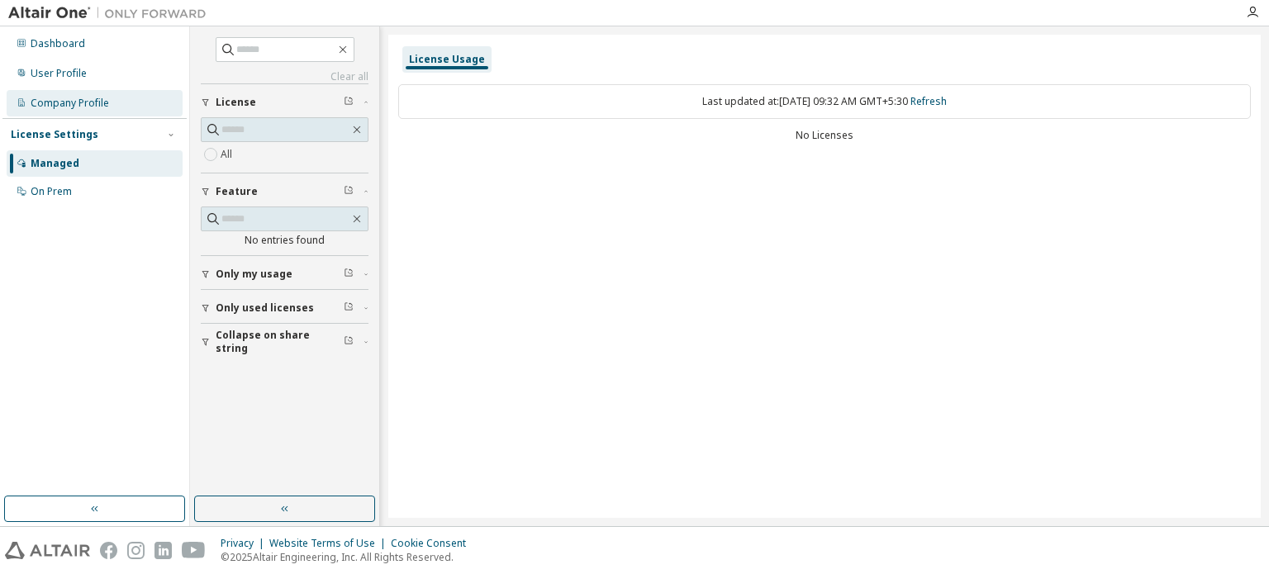
click at [134, 109] on div "Company Profile" at bounding box center [95, 103] width 176 height 26
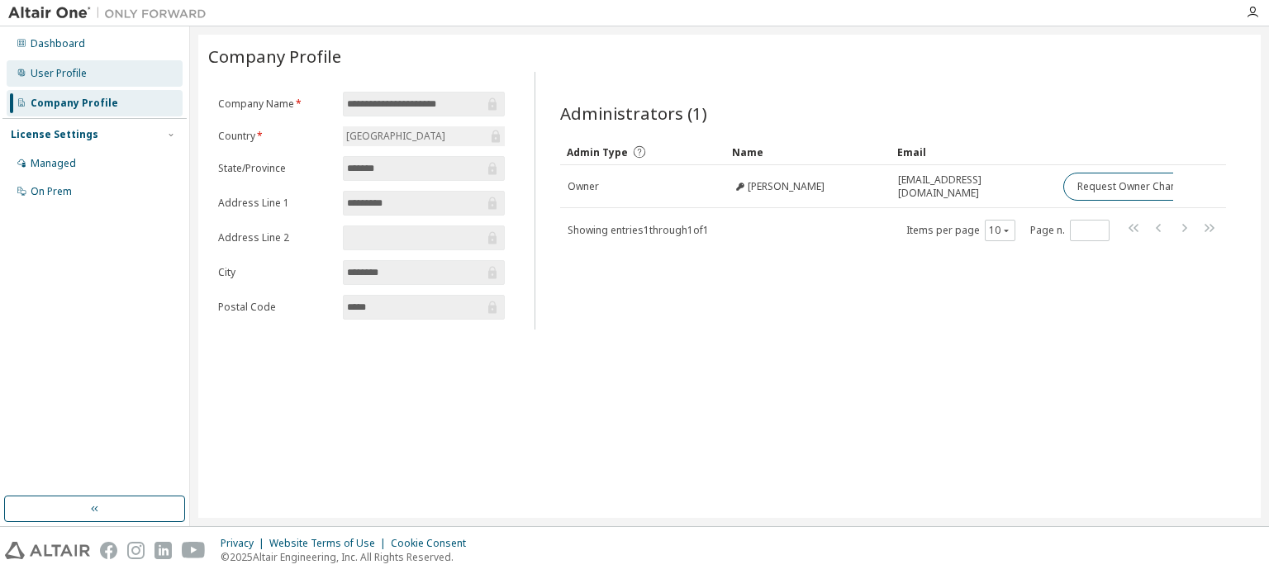
click at [75, 82] on div "User Profile" at bounding box center [95, 73] width 176 height 26
